Goal: Task Accomplishment & Management: Manage account settings

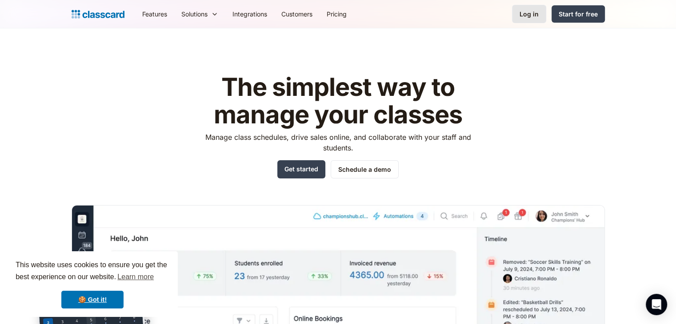
click at [537, 16] on div "Log in" at bounding box center [528, 13] width 19 height 9
